Goal: Complete application form

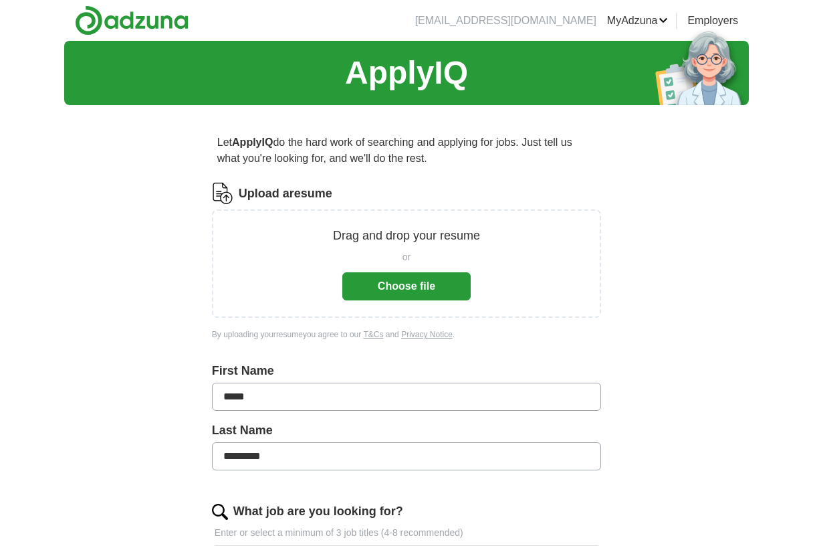
click at [403, 289] on button "Choose file" at bounding box center [406, 286] width 128 height 28
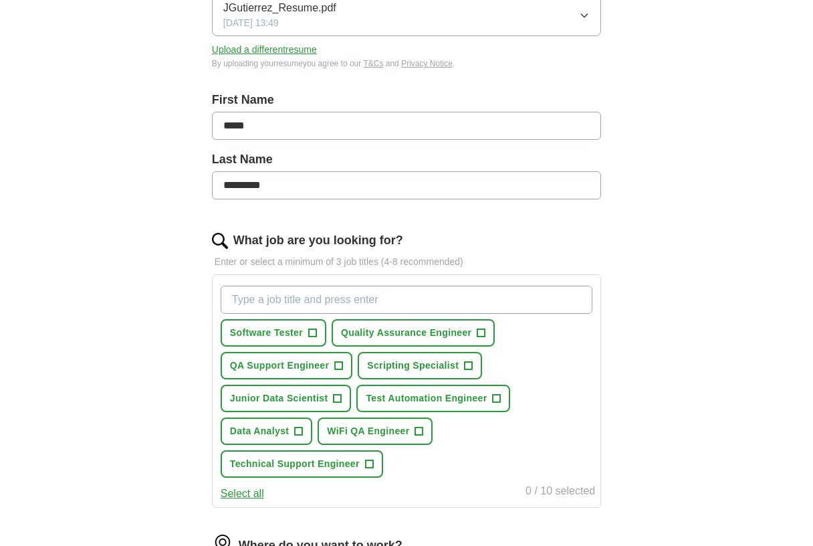
scroll to position [229, 0]
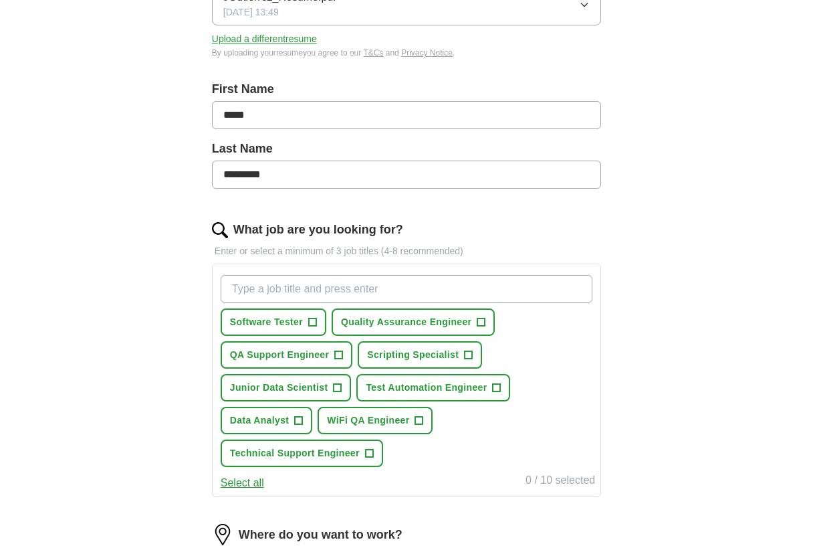
click at [251, 330] on button "Software Tester +" at bounding box center [274, 321] width 106 height 27
click at [374, 332] on button "Quality Assurance Engineer +" at bounding box center [413, 321] width 163 height 27
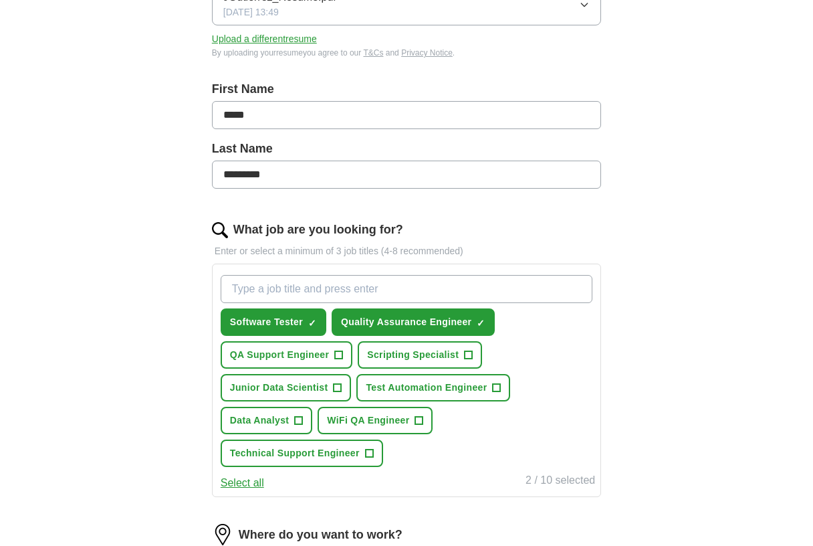
click at [316, 362] on button "QA Support Engineer +" at bounding box center [287, 354] width 132 height 27
click at [387, 361] on span "Scripting Specialist" at bounding box center [413, 355] width 92 height 14
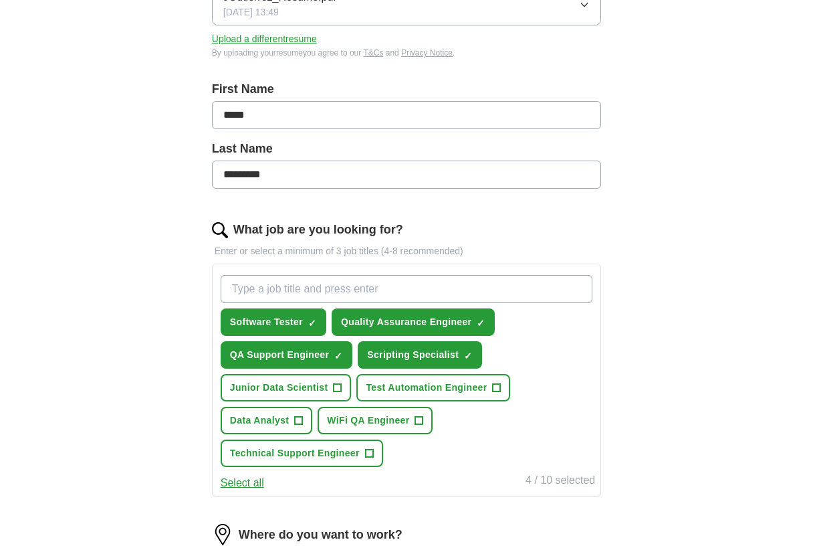
click at [386, 387] on span "Test Automation Engineer" at bounding box center [426, 387] width 121 height 14
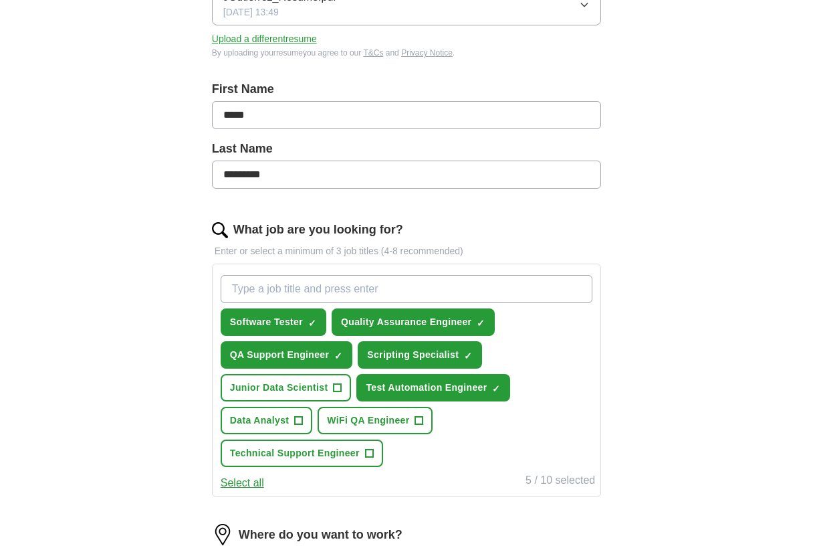
click at [366, 410] on button "WiFi QA Engineer +" at bounding box center [375, 420] width 115 height 27
click at [331, 382] on button "Junior Data Scientist +" at bounding box center [286, 387] width 131 height 27
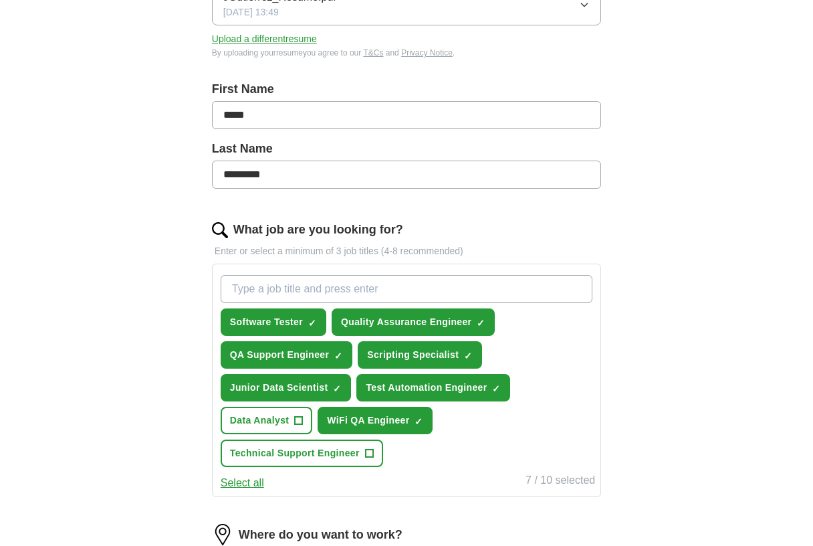
click at [299, 407] on button "Data Analyst +" at bounding box center [267, 420] width 92 height 27
click at [0, 0] on span "×" at bounding box center [0, 0] width 0 height 0
click at [289, 451] on span "Technical Support Engineer" at bounding box center [295, 453] width 130 height 14
click at [277, 419] on span "Data Analyst" at bounding box center [260, 420] width 60 height 14
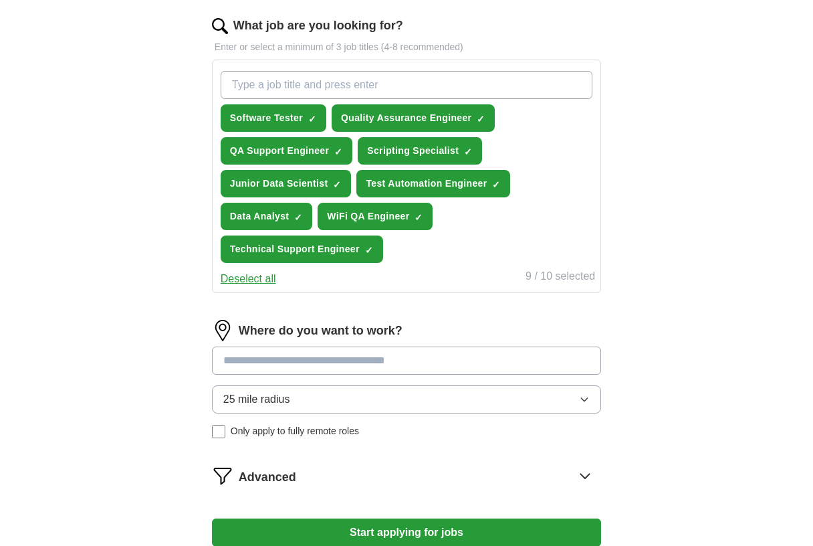
scroll to position [439, 0]
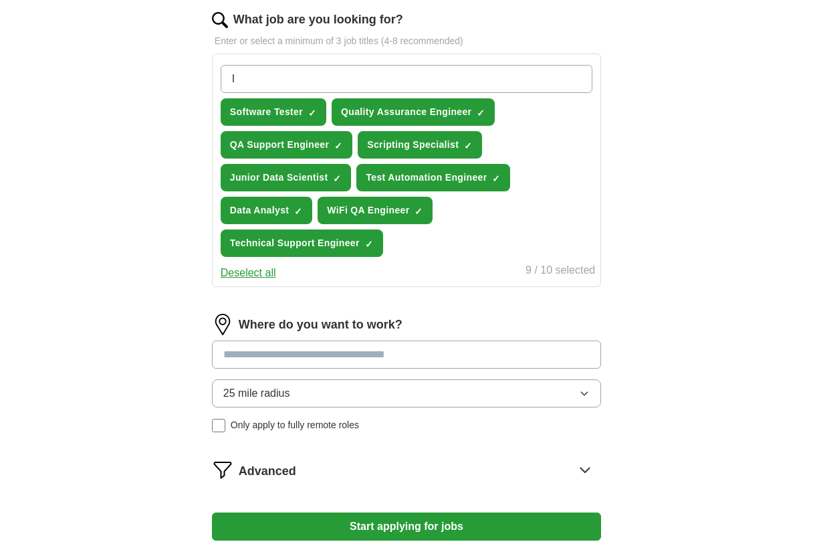
type input "IT"
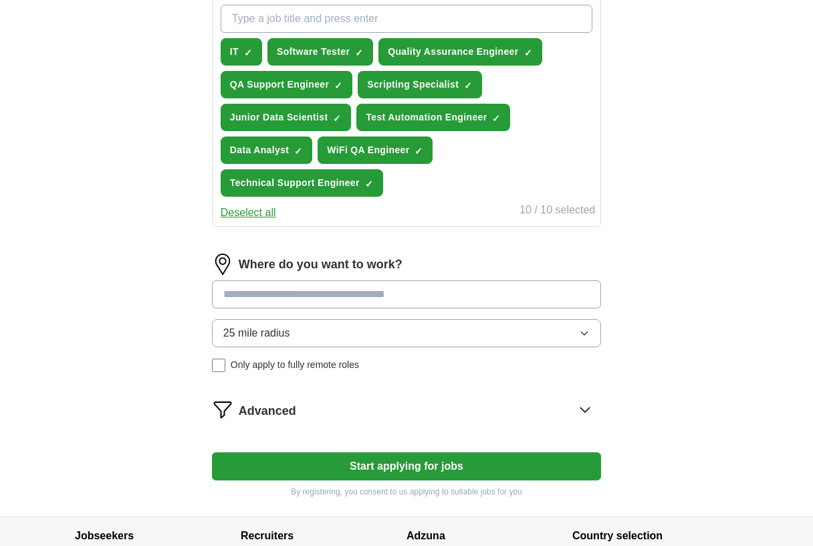
scroll to position [516, 0]
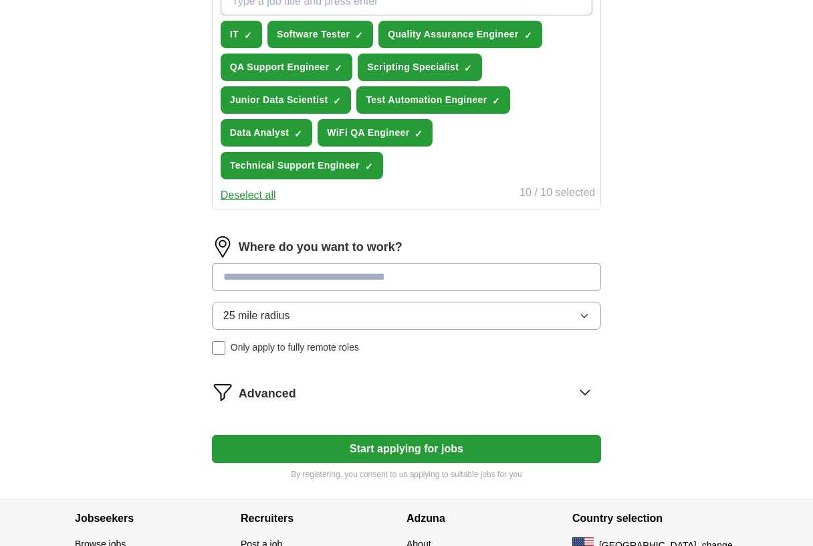
click at [281, 314] on span "25 mile radius" at bounding box center [256, 316] width 67 height 16
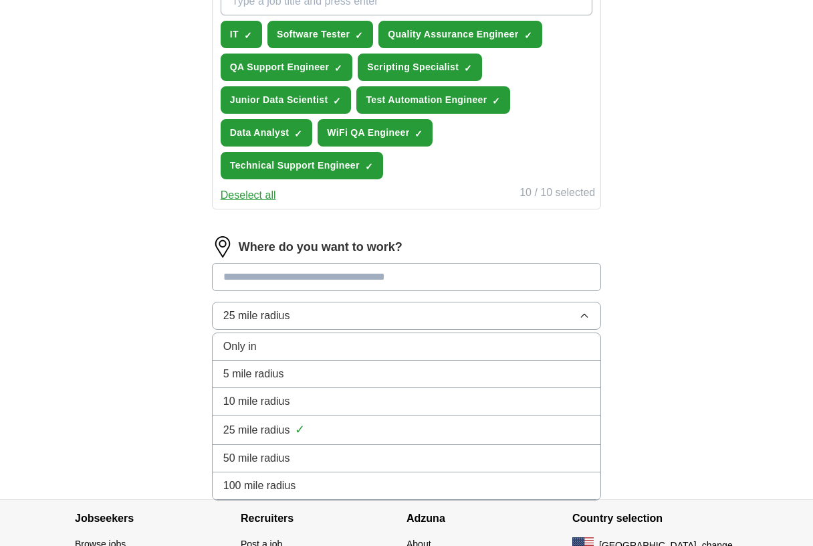
click at [233, 462] on span "50 mile radius" at bounding box center [256, 458] width 67 height 16
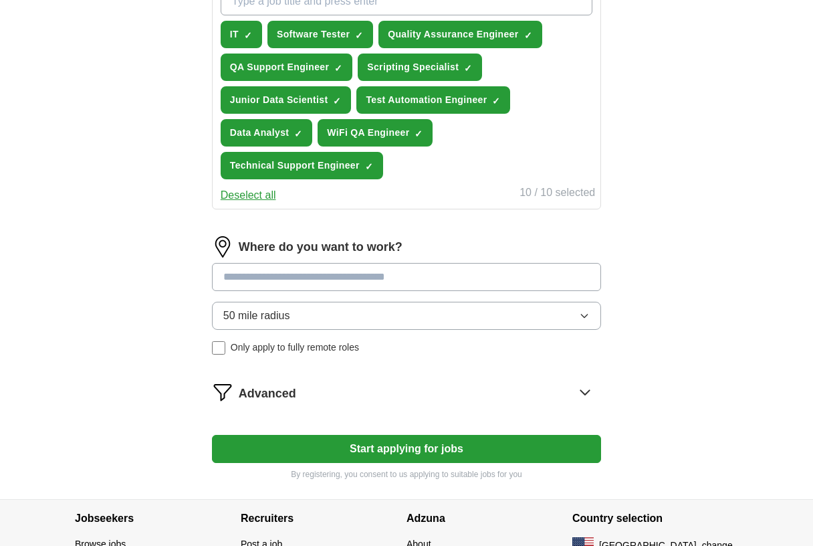
click at [281, 281] on input at bounding box center [406, 277] width 389 height 28
click at [406, 449] on button "Start applying for jobs" at bounding box center [406, 449] width 389 height 28
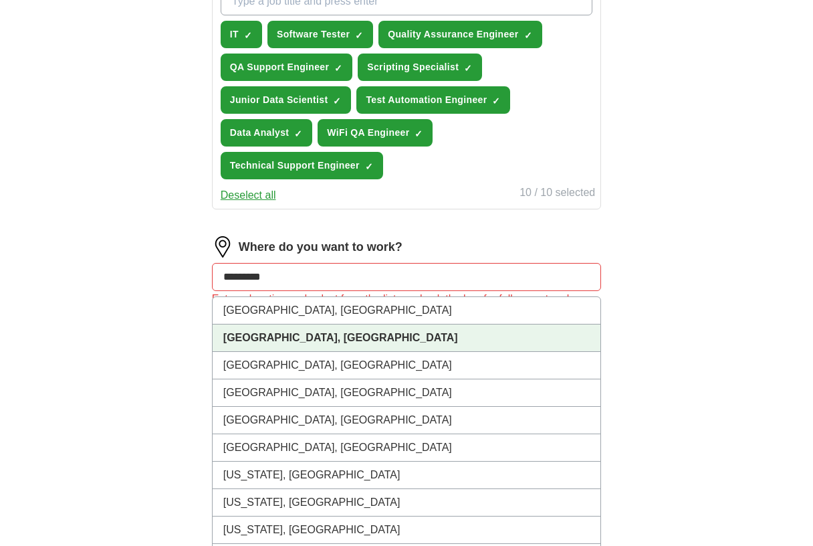
click at [289, 334] on li "[GEOGRAPHIC_DATA], [GEOGRAPHIC_DATA]" at bounding box center [407, 337] width 388 height 27
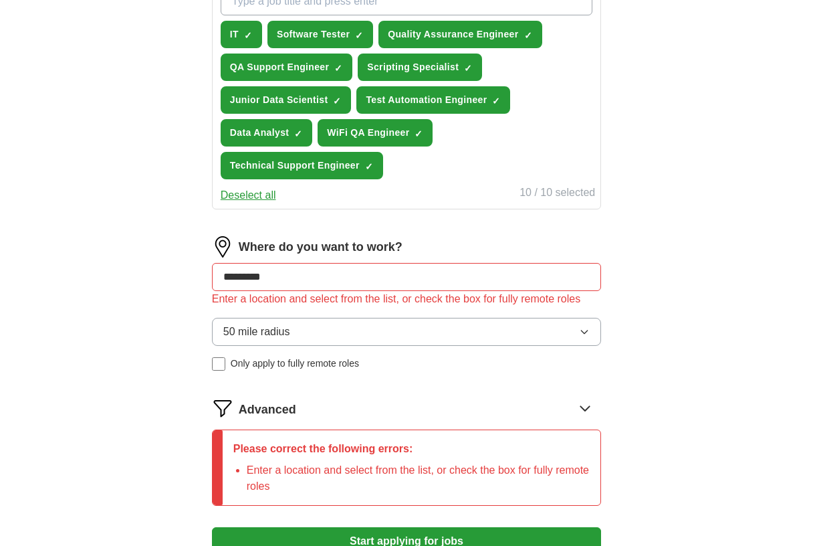
click at [301, 285] on input "*********" at bounding box center [406, 277] width 389 height 28
type input "**********"
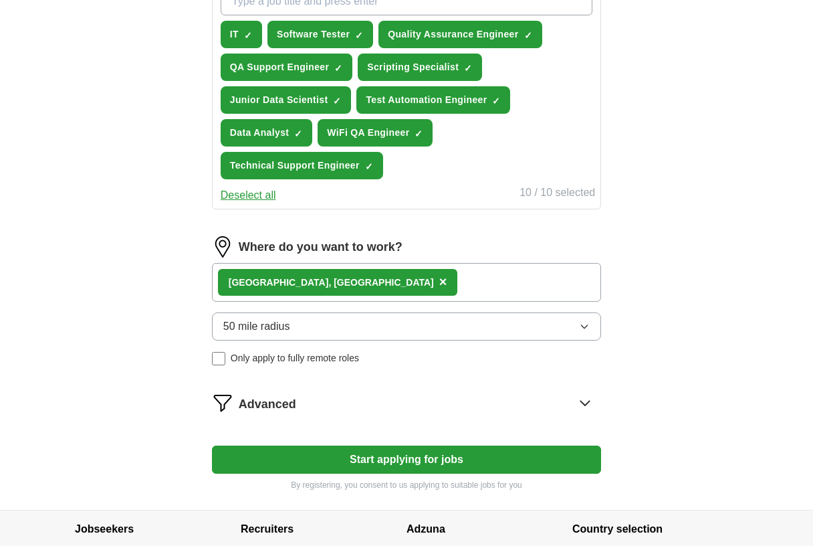
click at [314, 288] on div "[GEOGRAPHIC_DATA], [GEOGRAPHIC_DATA] ×" at bounding box center [406, 282] width 389 height 39
click at [366, 284] on div "[GEOGRAPHIC_DATA], [GEOGRAPHIC_DATA] ×" at bounding box center [406, 282] width 389 height 39
click at [317, 273] on div "[GEOGRAPHIC_DATA], [GEOGRAPHIC_DATA] ×" at bounding box center [406, 282] width 389 height 39
click at [245, 414] on form "Select a resume JGutierrez_Resume.pdf [DATE] 13:49 Upload a different resume By…" at bounding box center [406, 78] width 389 height 824
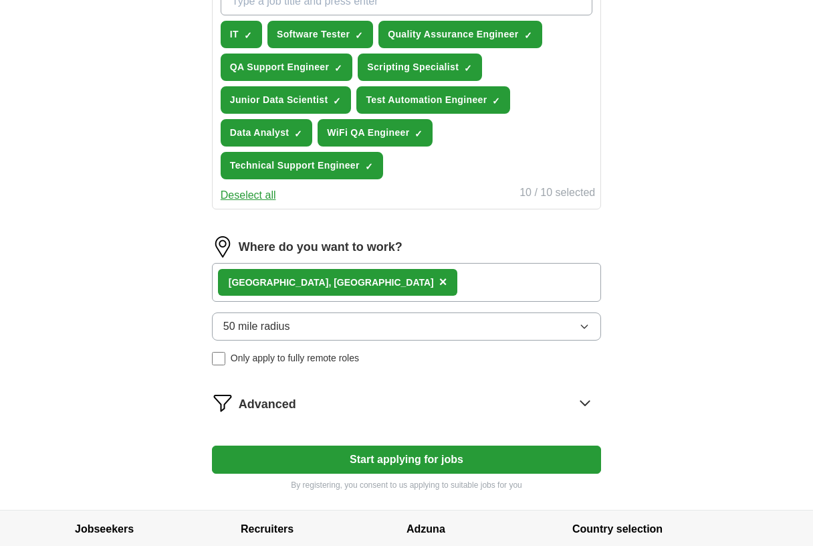
click at [245, 412] on span "Advanced" at bounding box center [268, 404] width 58 height 18
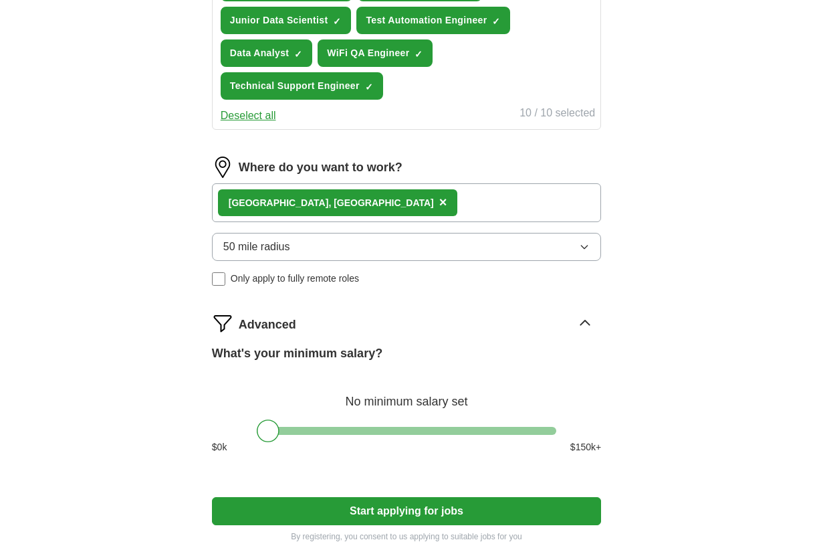
scroll to position [624, 0]
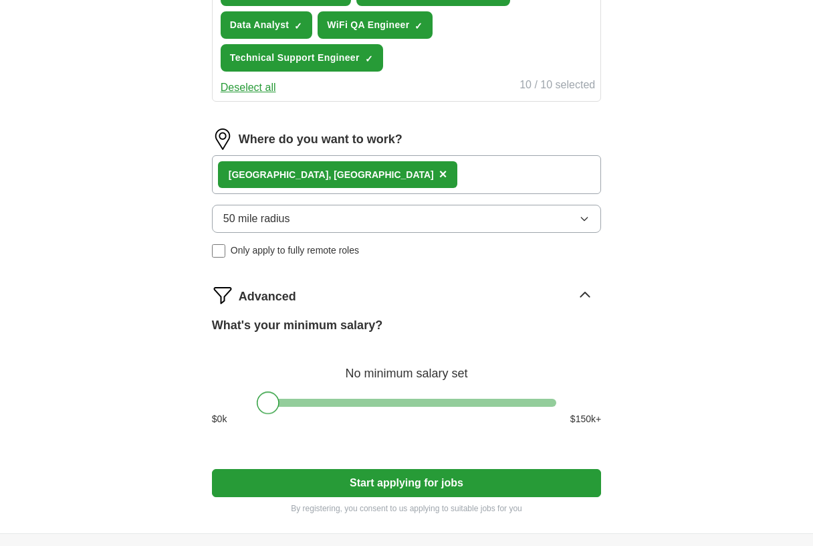
drag, startPoint x: 263, startPoint y: 405, endPoint x: 249, endPoint y: 408, distance: 13.6
click at [249, 408] on div "What's your minimum salary? No minimum salary set $ 0 k $ 150 k+" at bounding box center [406, 376] width 389 height 120
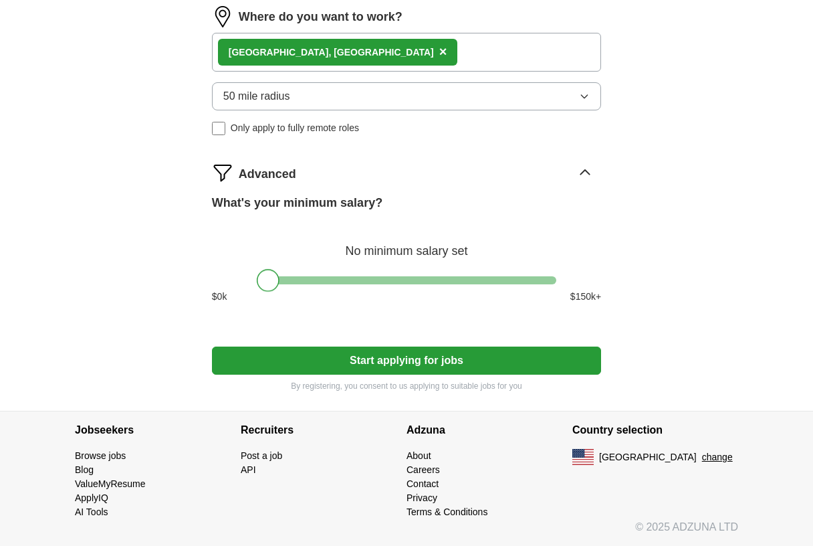
scroll to position [746, 0]
click at [280, 358] on button "Start applying for jobs" at bounding box center [406, 360] width 389 height 28
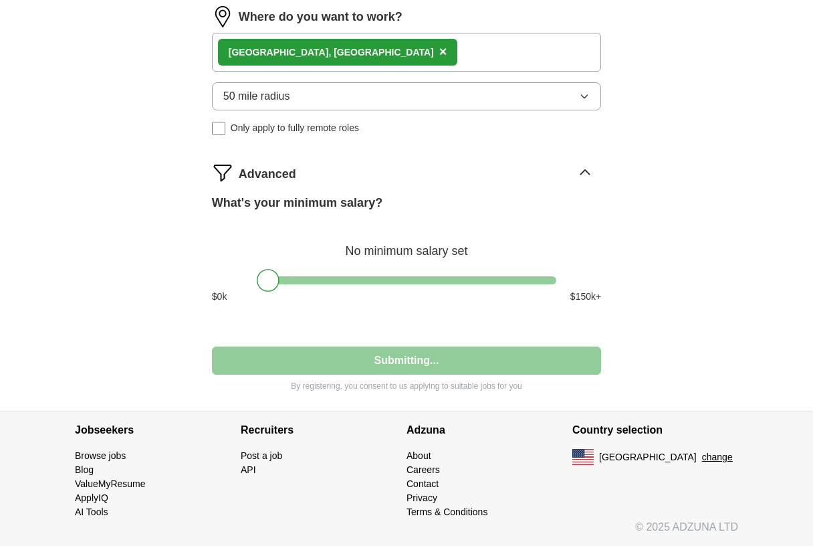
select select "**"
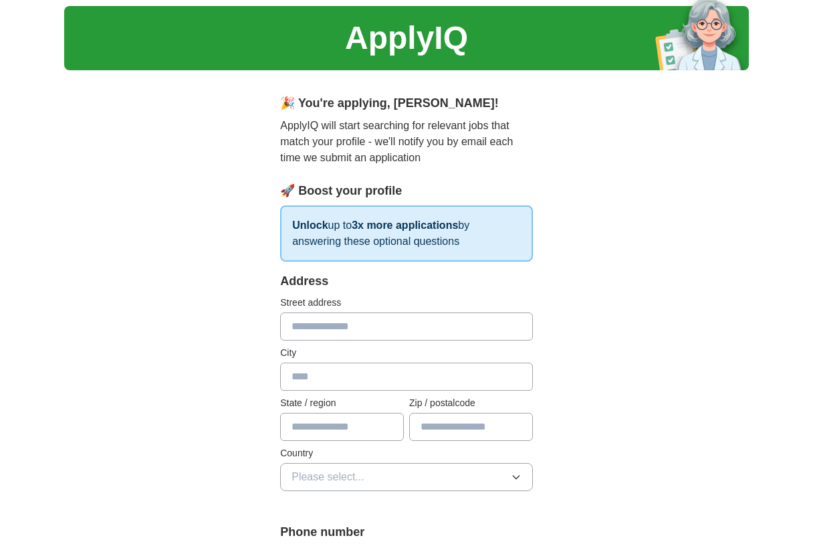
scroll to position [38, 0]
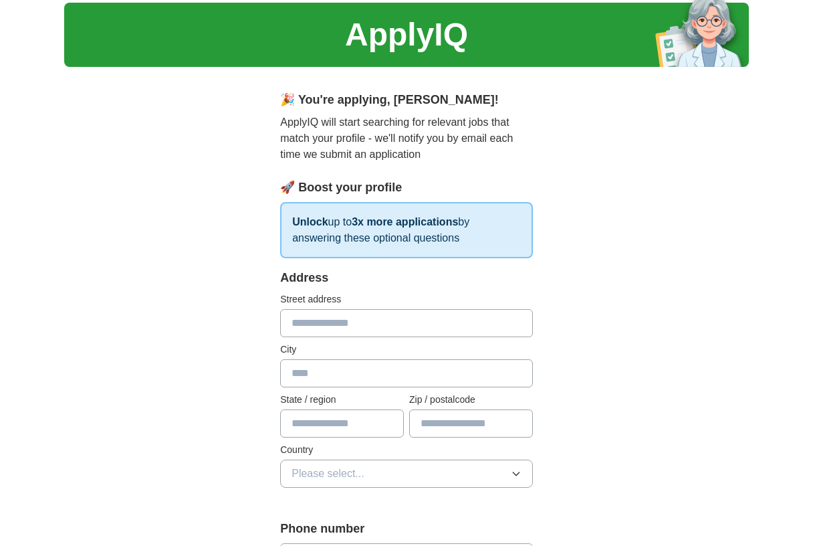
type input "*"
type input "********"
type input "**********"
type input "*****"
type input "**"
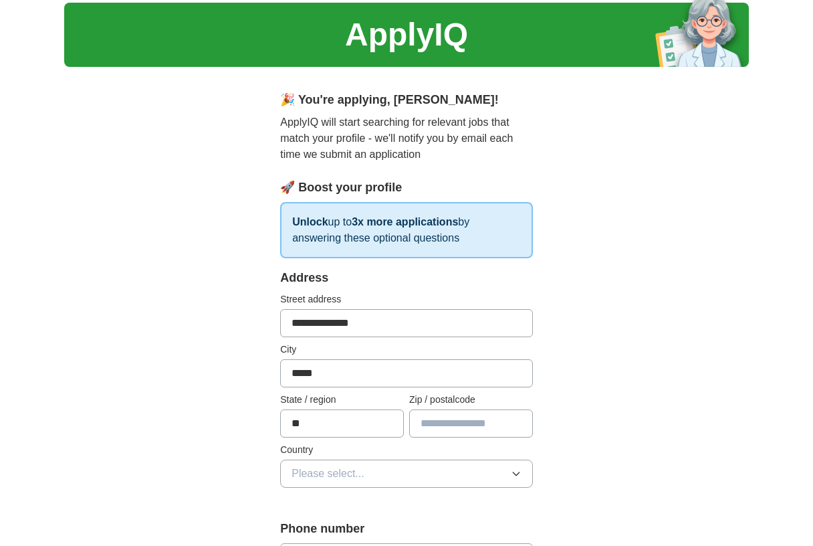
type input "*****"
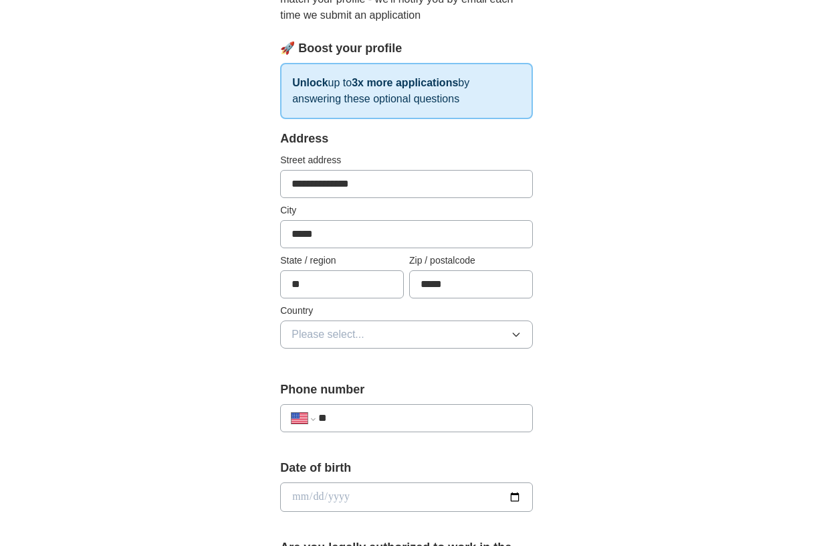
scroll to position [217, 0]
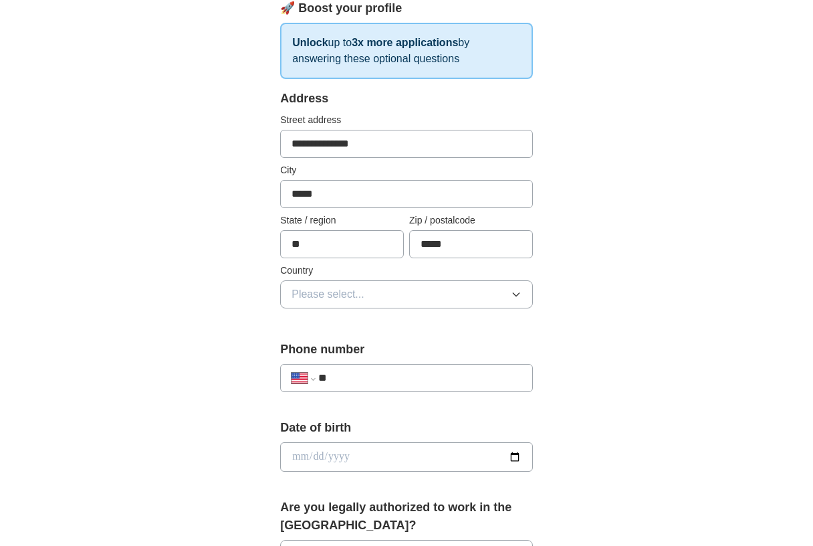
click at [330, 298] on span "Please select..." at bounding box center [328, 294] width 73 height 16
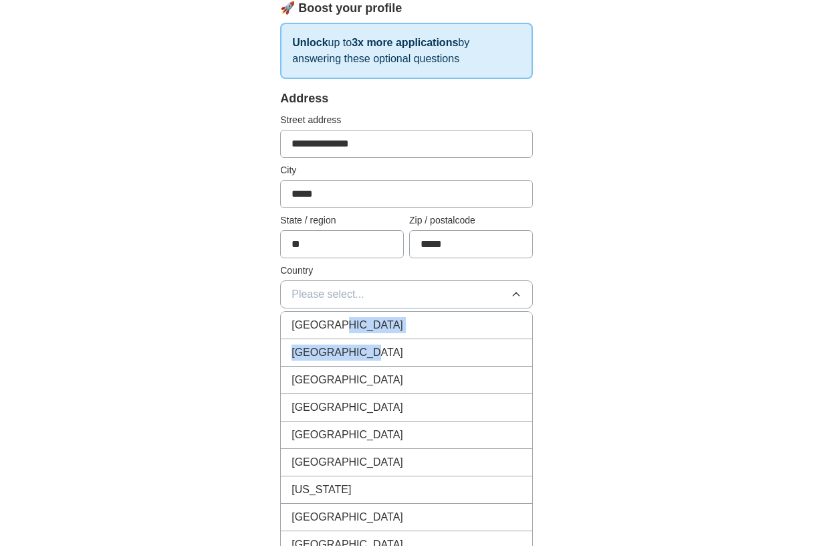
drag, startPoint x: 333, startPoint y: 328, endPoint x: 330, endPoint y: 360, distance: 32.9
click at [330, 360] on ul "[GEOGRAPHIC_DATA] [GEOGRAPHIC_DATA] [GEOGRAPHIC_DATA] [GEOGRAPHIC_DATA] [GEOGRA…" at bounding box center [406, 444] width 253 height 267
click at [330, 360] on li "[GEOGRAPHIC_DATA]" at bounding box center [406, 352] width 251 height 27
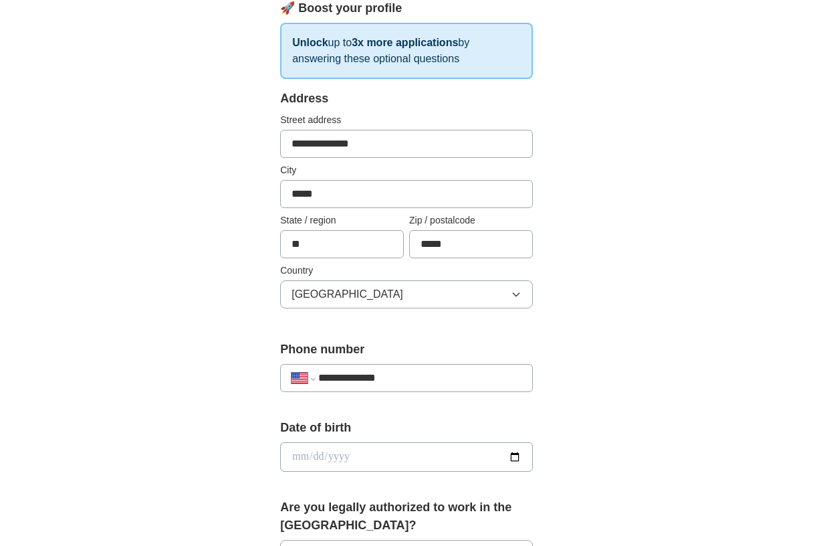
type input "**********"
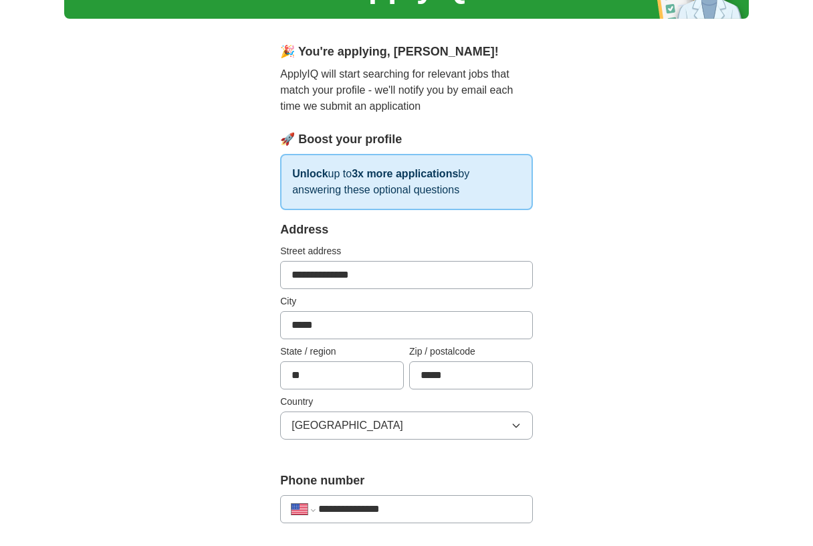
scroll to position [112, 0]
